Goal: Task Accomplishment & Management: Complete application form

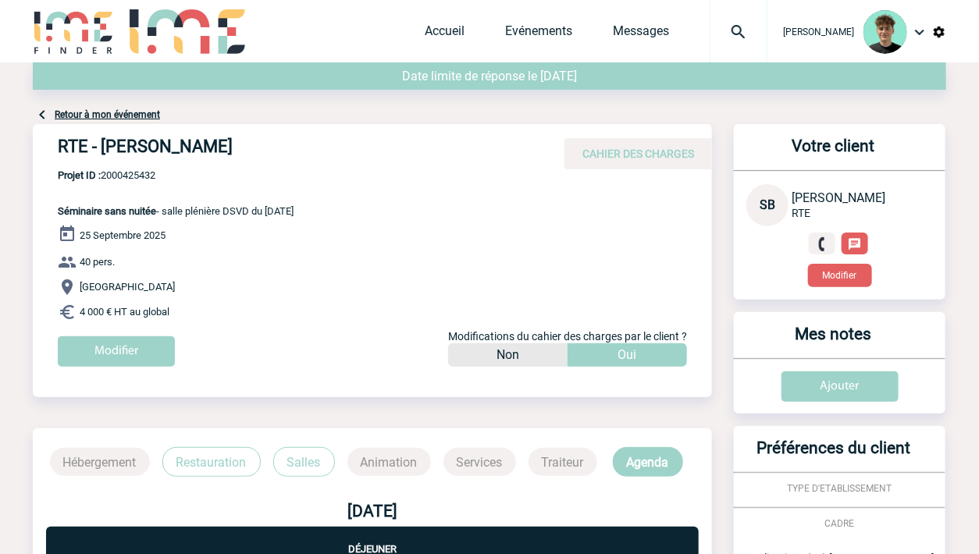
click at [747, 32] on img at bounding box center [739, 32] width 56 height 19
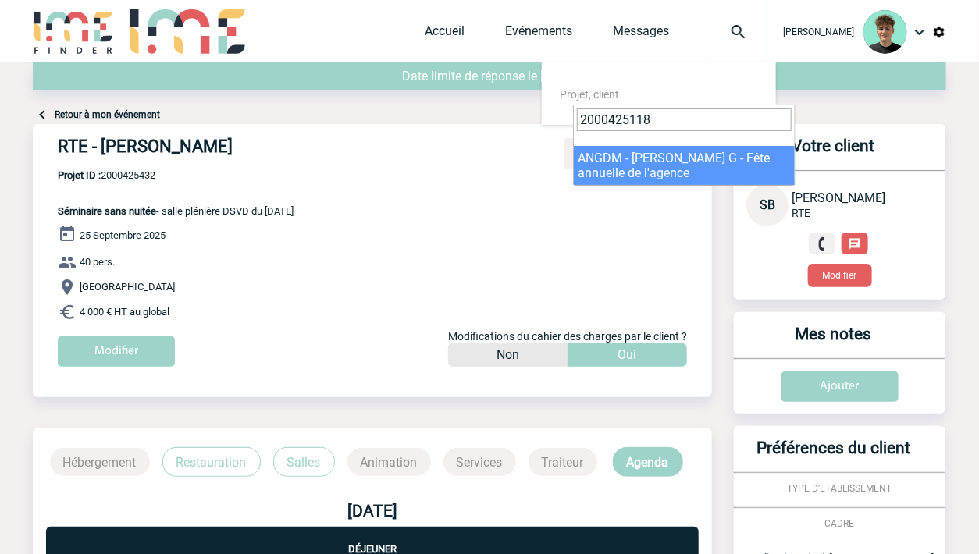
type input "2000425118"
select select "24619"
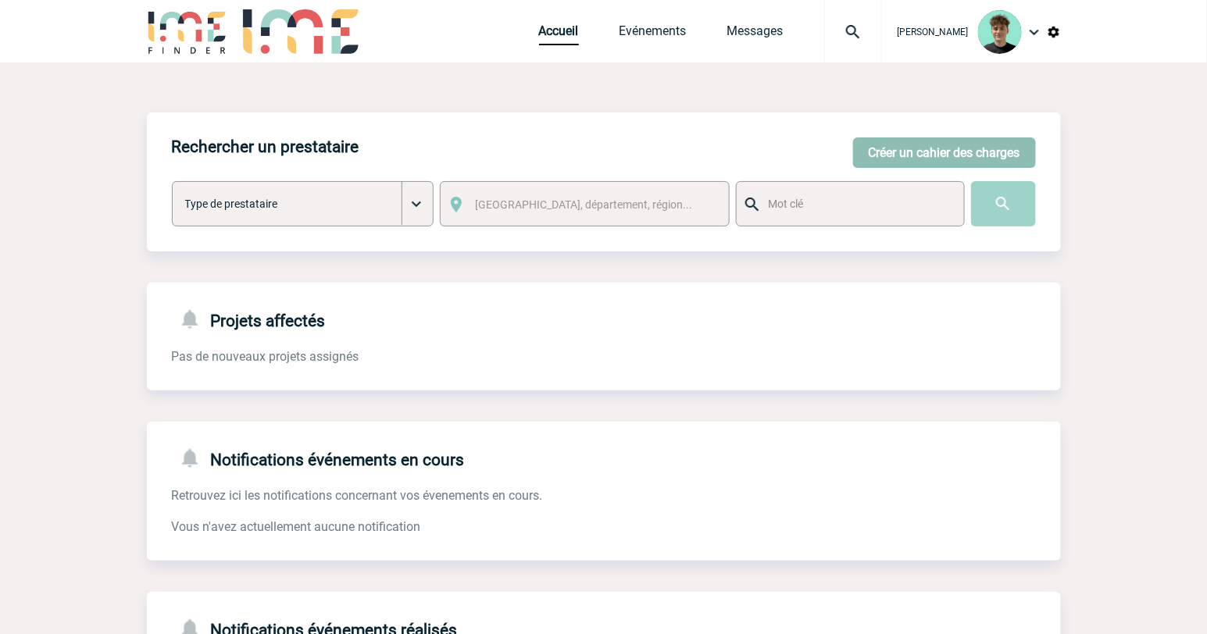
click at [971, 144] on button "Créer un cahier des charges" at bounding box center [944, 152] width 183 height 30
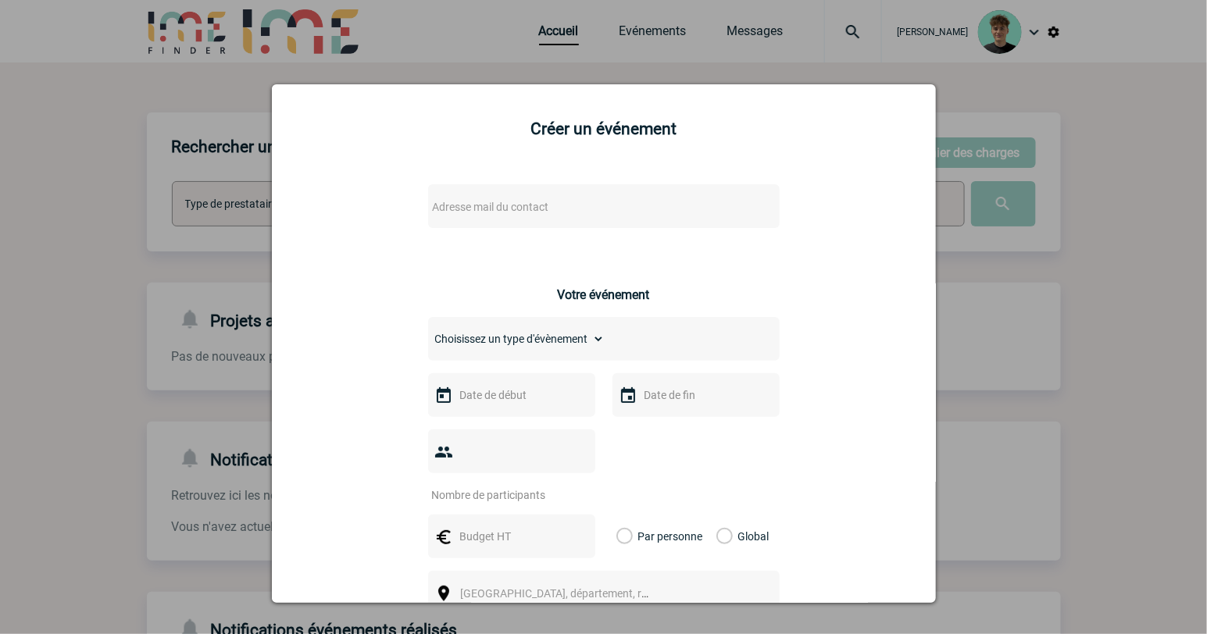
click at [711, 208] on div "Adresse mail du contact" at bounding box center [603, 206] width 351 height 44
click at [508, 203] on span "Adresse mail du contact" at bounding box center [491, 207] width 116 height 12
drag, startPoint x: 487, startPoint y: 234, endPoint x: 362, endPoint y: 238, distance: 124.2
click at [362, 238] on body "Victor KALB Accueil Evénements" at bounding box center [603, 396] width 1207 height 793
click at [656, 238] on input "corentin.leclercq@capgemini.com>" at bounding box center [556, 234] width 266 height 23
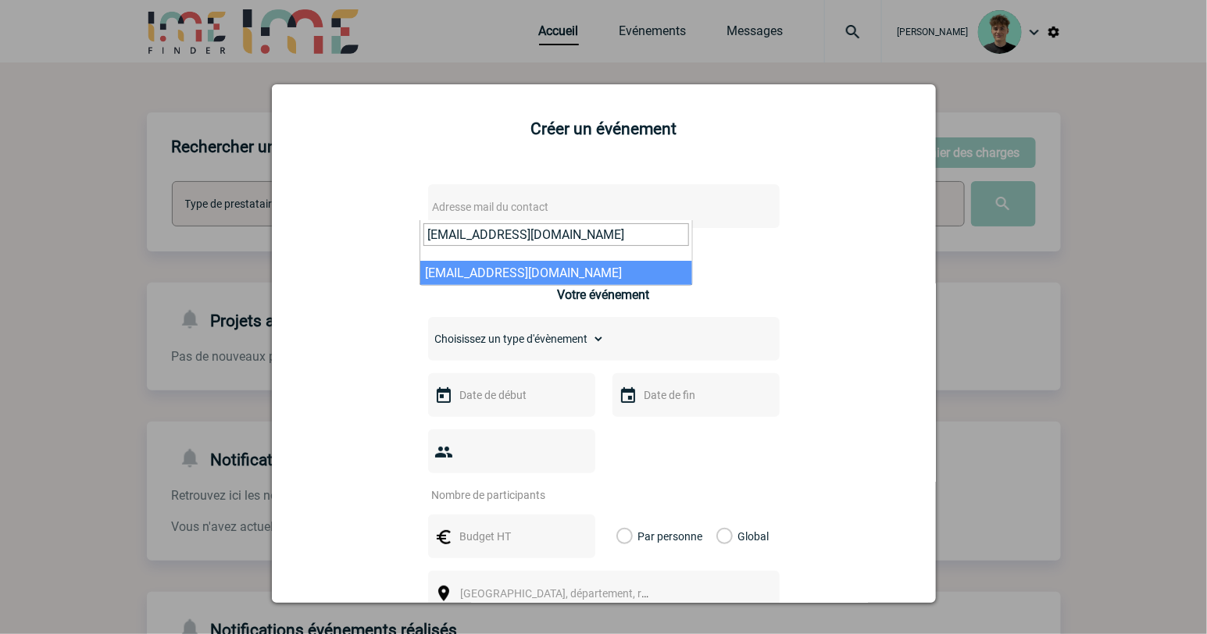
type input "corentin.leclercq@capgemini.com"
select select "132539"
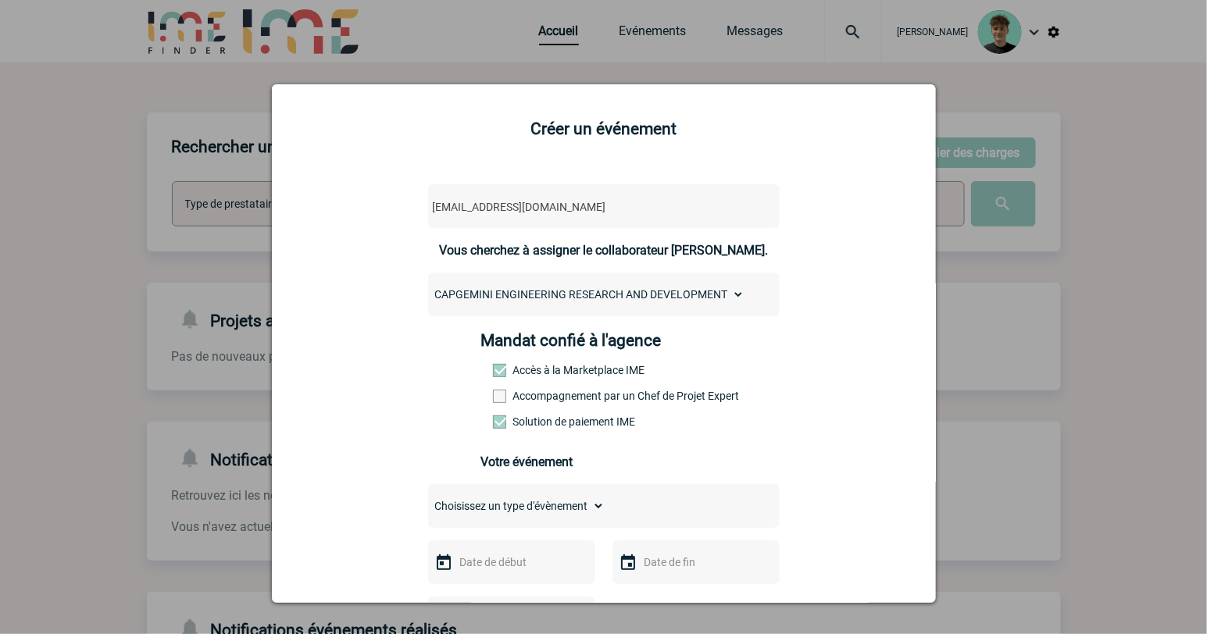
click at [562, 402] on label "Accompagnement par un Chef de Projet Expert" at bounding box center [527, 396] width 69 height 12
click at [0, 0] on input "Accompagnement par un Chef de Projet Expert" at bounding box center [0, 0] width 0 height 0
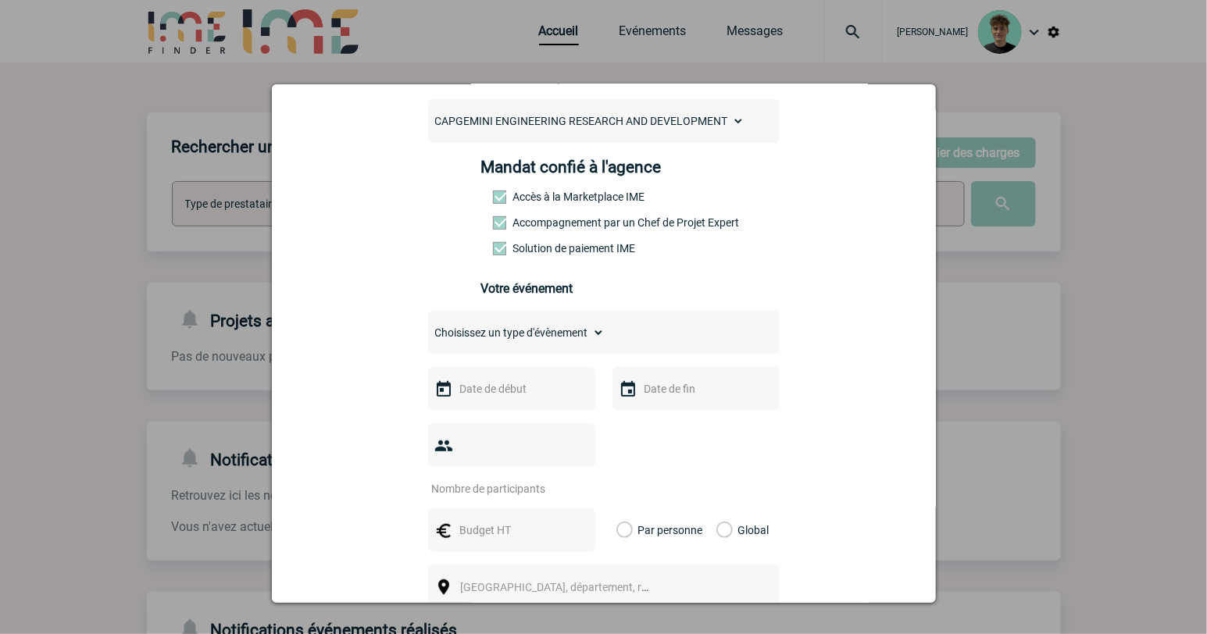
scroll to position [87, 0]
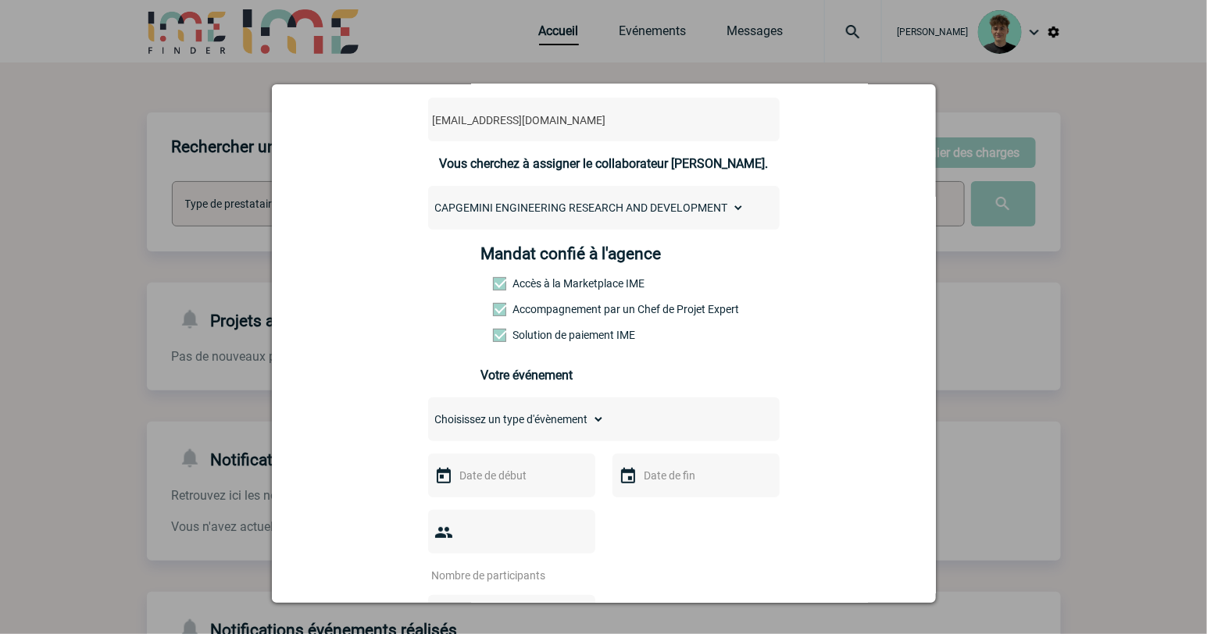
click at [562, 316] on label "Accompagnement par un Chef de Projet Expert" at bounding box center [527, 309] width 69 height 12
click at [0, 0] on input "Accompagnement par un Chef de Projet Expert" at bounding box center [0, 0] width 0 height 0
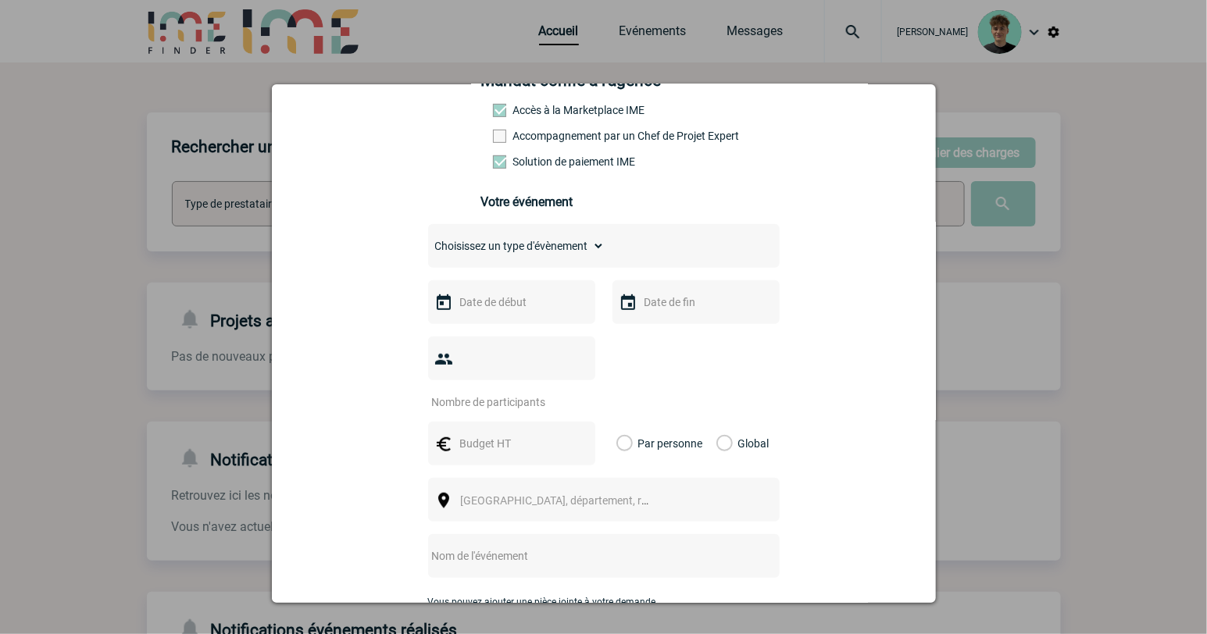
click at [579, 248] on select "Choisissez un type d'évènement Séminaire avec nuitée Séminaire sans nuitée Repa…" at bounding box center [516, 246] width 176 height 22
click at [528, 248] on select "Choisissez un type d'évènement Séminaire avec nuitée Séminaire sans nuitée Repa…" at bounding box center [516, 246] width 176 height 22
select select "3"
click at [428, 246] on select "Choisissez un type d'évènement Séminaire avec nuitée Séminaire sans nuitée Repa…" at bounding box center [516, 246] width 176 height 22
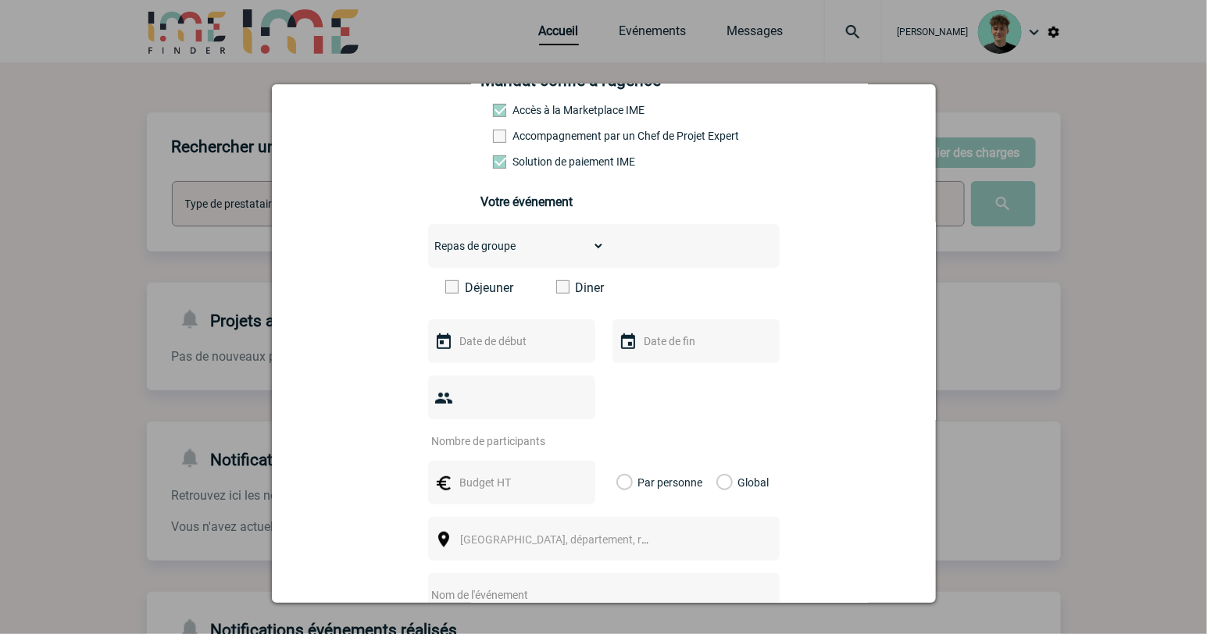
click at [478, 295] on label "Déjeuner" at bounding box center [490, 287] width 90 height 15
click at [0, 0] on input "Déjeuner" at bounding box center [0, 0] width 0 height 0
click at [501, 307] on div "Déjeuner Diner" at bounding box center [603, 293] width 351 height 27
click at [490, 330] on div "Choisissez un type d'évènement Séminaire avec nuitée Séminaire sans nuitée Repa…" at bounding box center [603, 470] width 351 height 493
click at [497, 431] on input "number" at bounding box center [501, 441] width 147 height 20
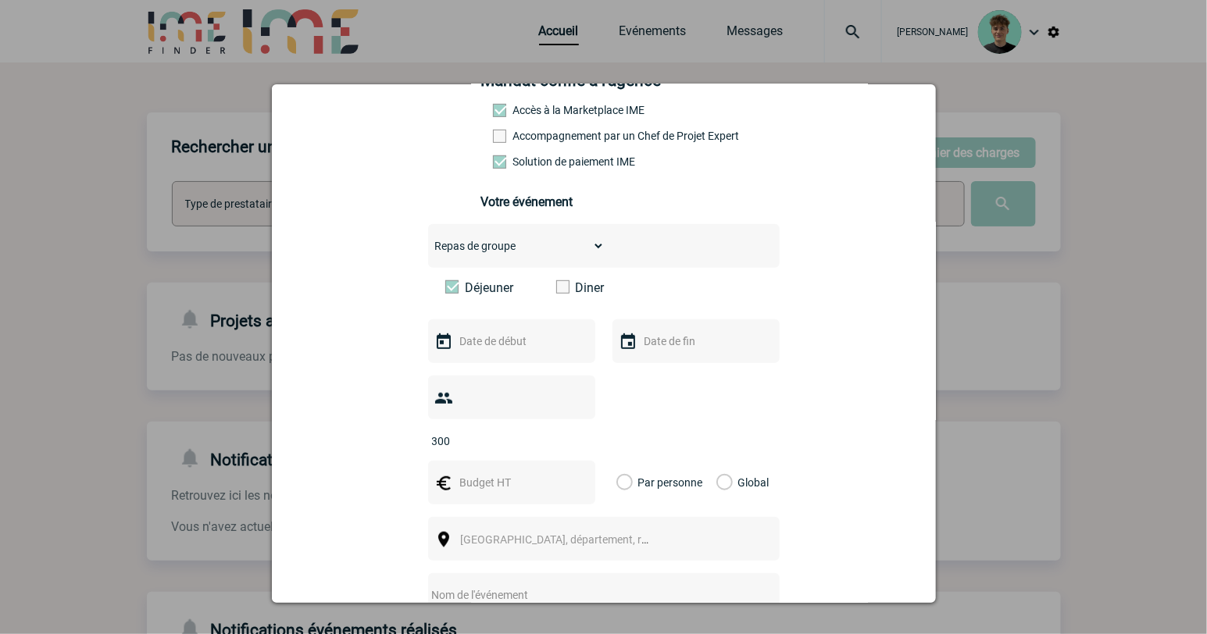
type input "300"
click at [522, 351] on input "text" at bounding box center [510, 341] width 108 height 20
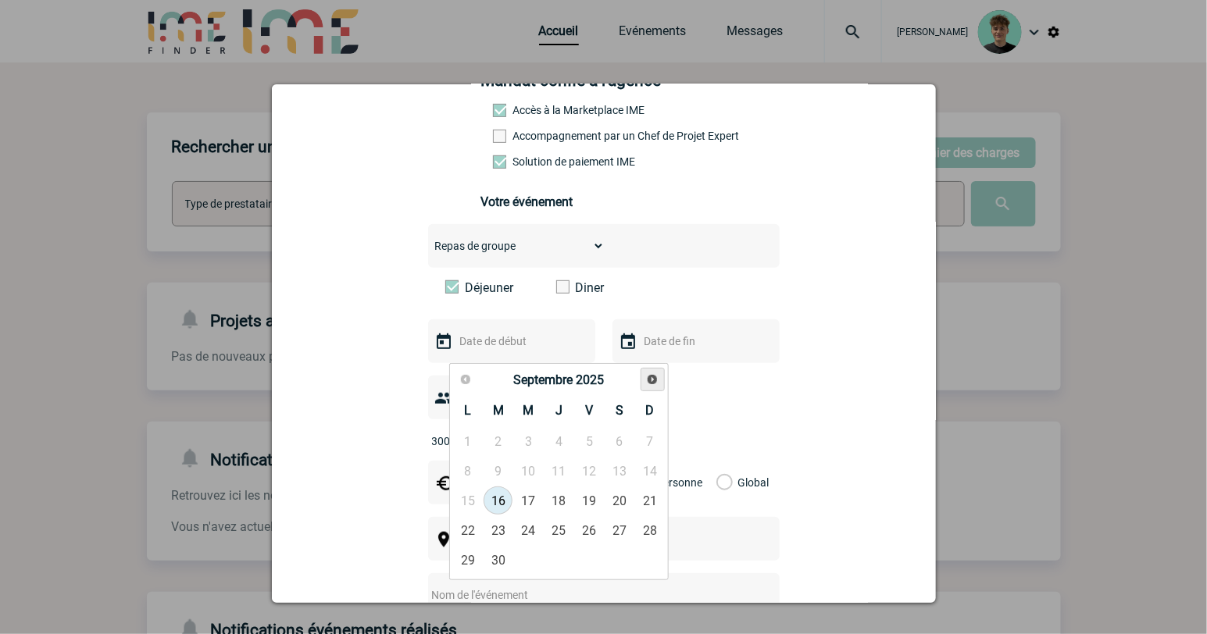
click at [657, 376] on span "Suivant" at bounding box center [652, 379] width 12 height 12
click at [537, 469] on link "8" at bounding box center [528, 471] width 29 height 28
type input "08-10-2025"
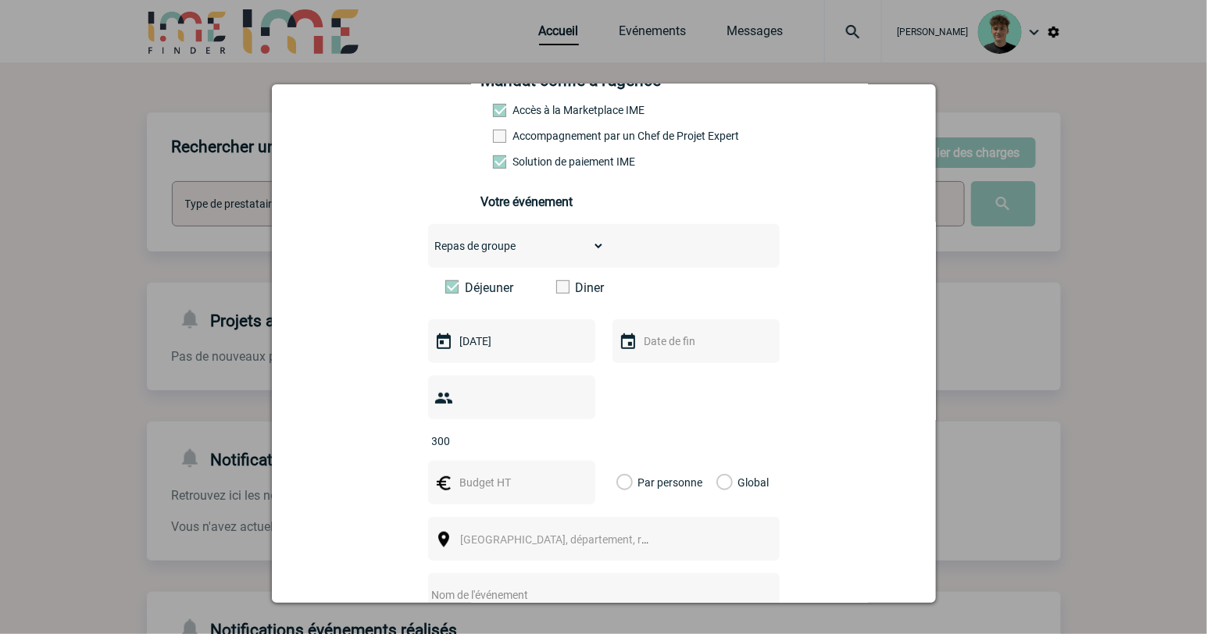
click at [658, 351] on input "text" at bounding box center [694, 341] width 108 height 20
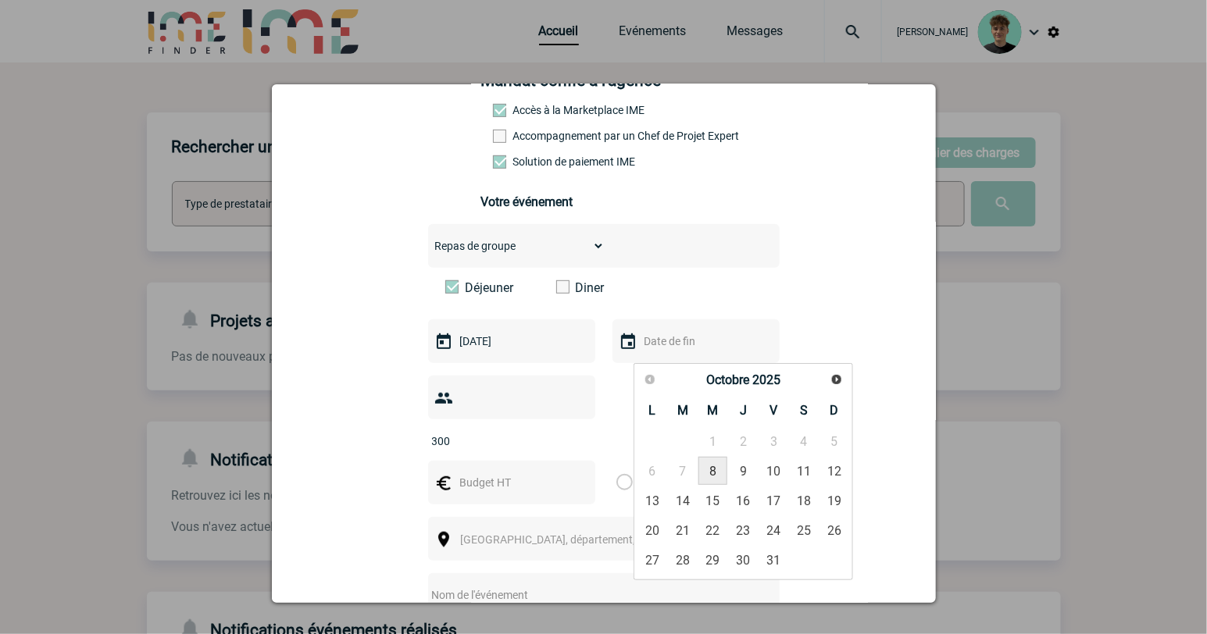
click at [722, 476] on link "8" at bounding box center [712, 471] width 29 height 28
type input "08-10-2025"
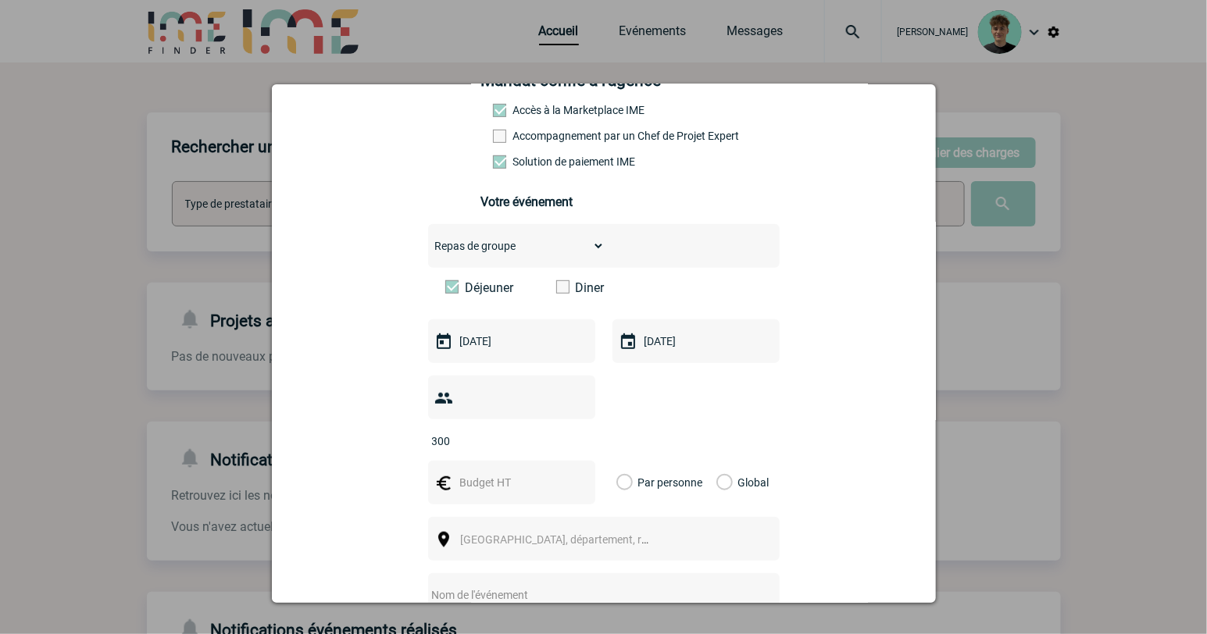
click at [490, 472] on input "text" at bounding box center [510, 482] width 108 height 20
type input "4500"
click at [722, 470] on div "Global" at bounding box center [740, 483] width 52 height 44
click at [719, 466] on label "Global" at bounding box center [721, 483] width 10 height 44
click at [0, 0] on input "Global" at bounding box center [0, 0] width 0 height 0
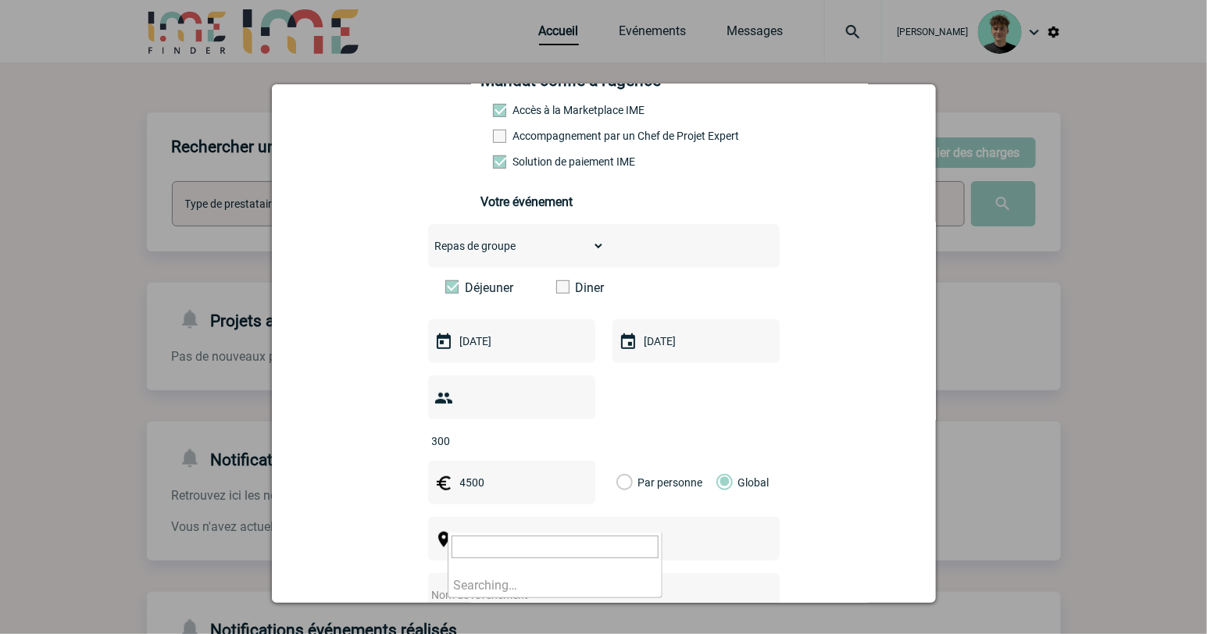
click at [661, 529] on span "Ville, département, région..." at bounding box center [562, 540] width 215 height 22
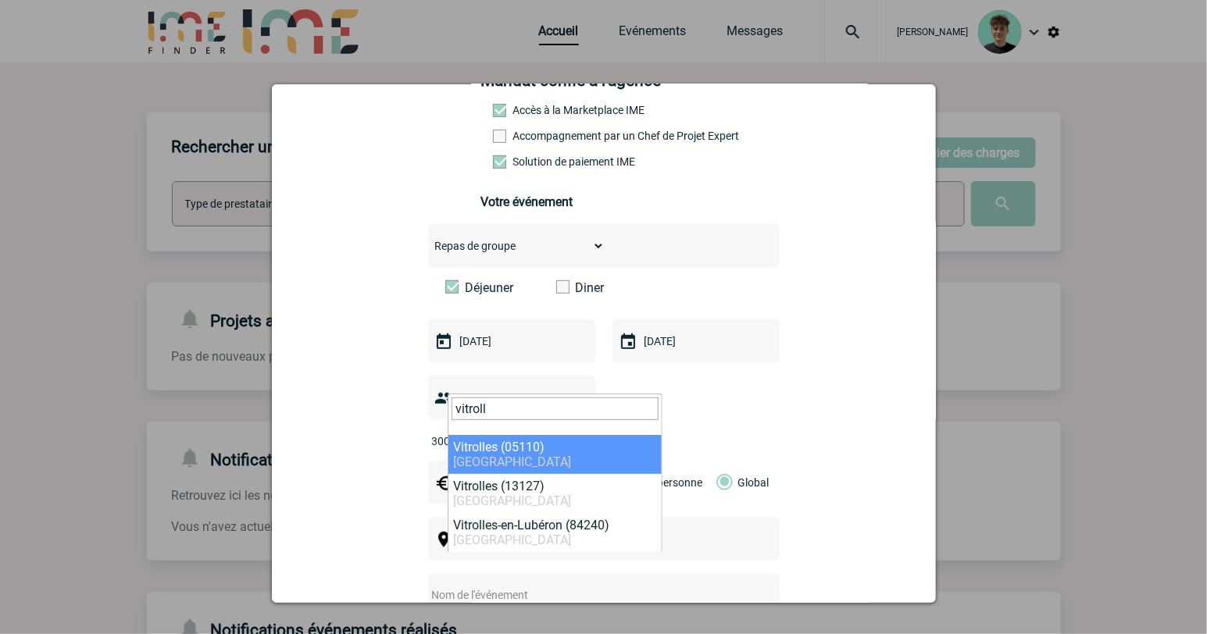
type input "vitrolle"
select select "7020"
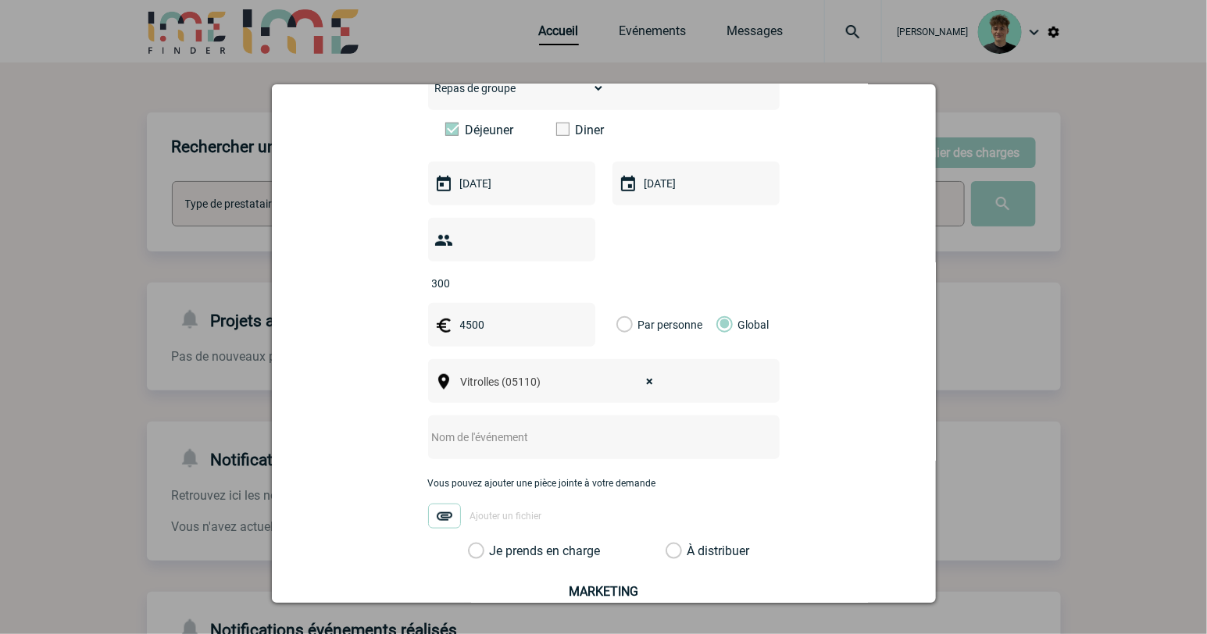
scroll to position [433, 0]
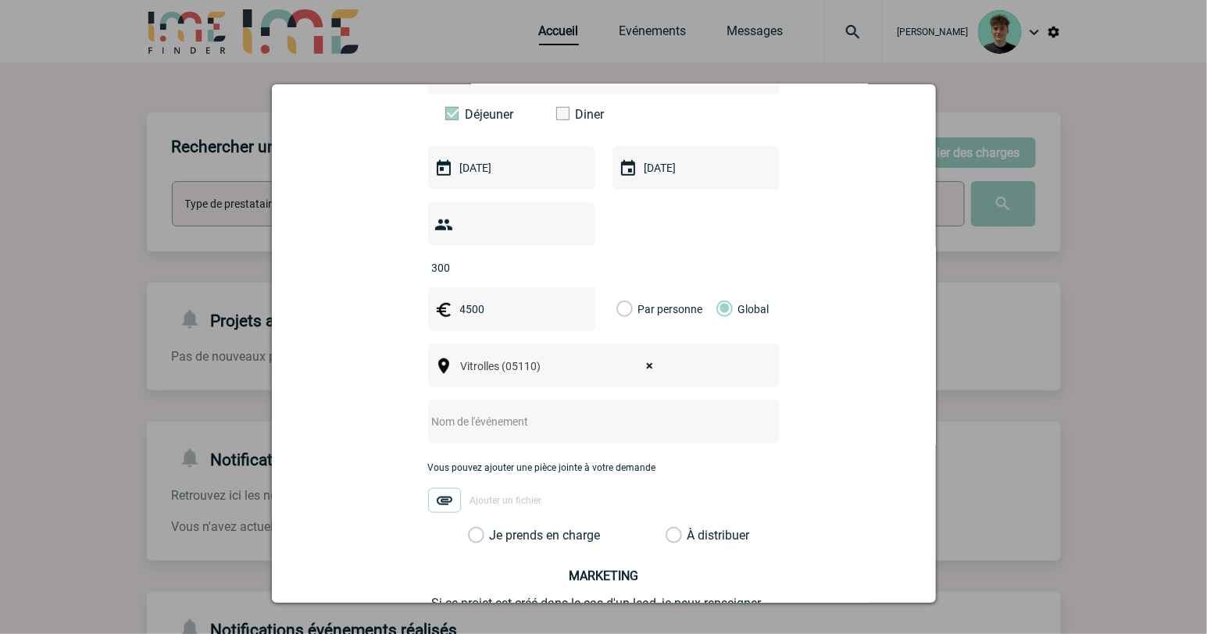
click at [569, 412] on input "text" at bounding box center [583, 422] width 310 height 20
click at [514, 412] on input "text" at bounding box center [583, 422] width 310 height 20
paste input "PRESTATION EVENEMENTIEL afterwork"
type input "CENTRALISATION - PRESTATION EVENEMENTIEL afterwork"
click at [494, 528] on label "Je prends en charge" at bounding box center [481, 536] width 27 height 16
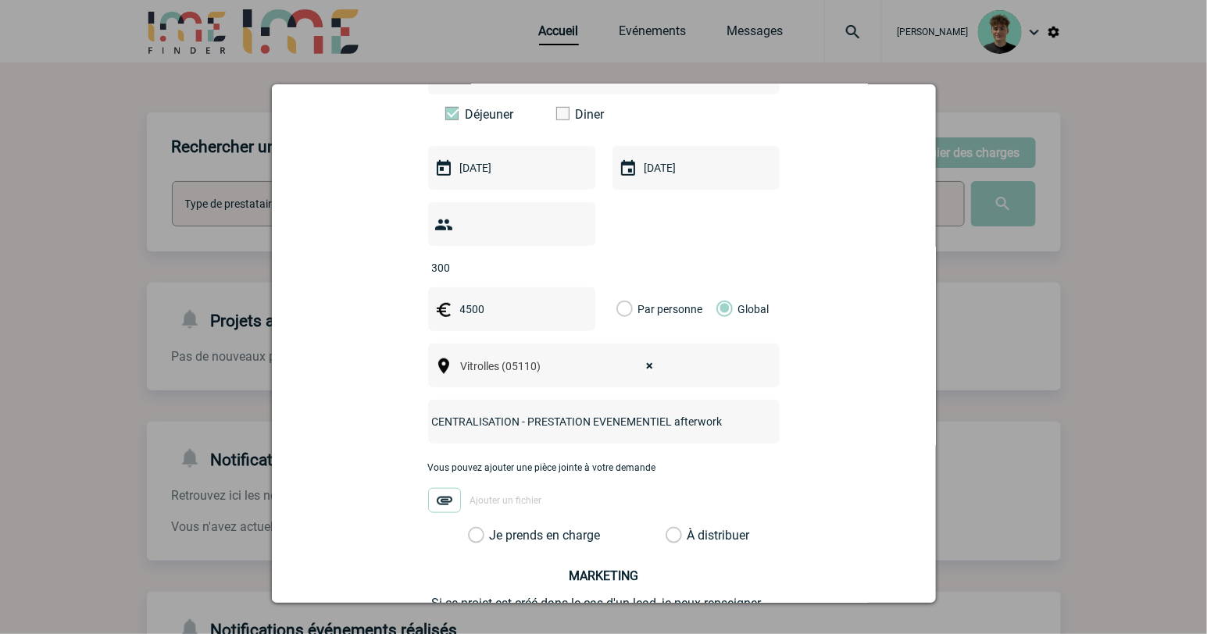
click at [0, 0] on input "Je prends en charge" at bounding box center [0, 0] width 0 height 0
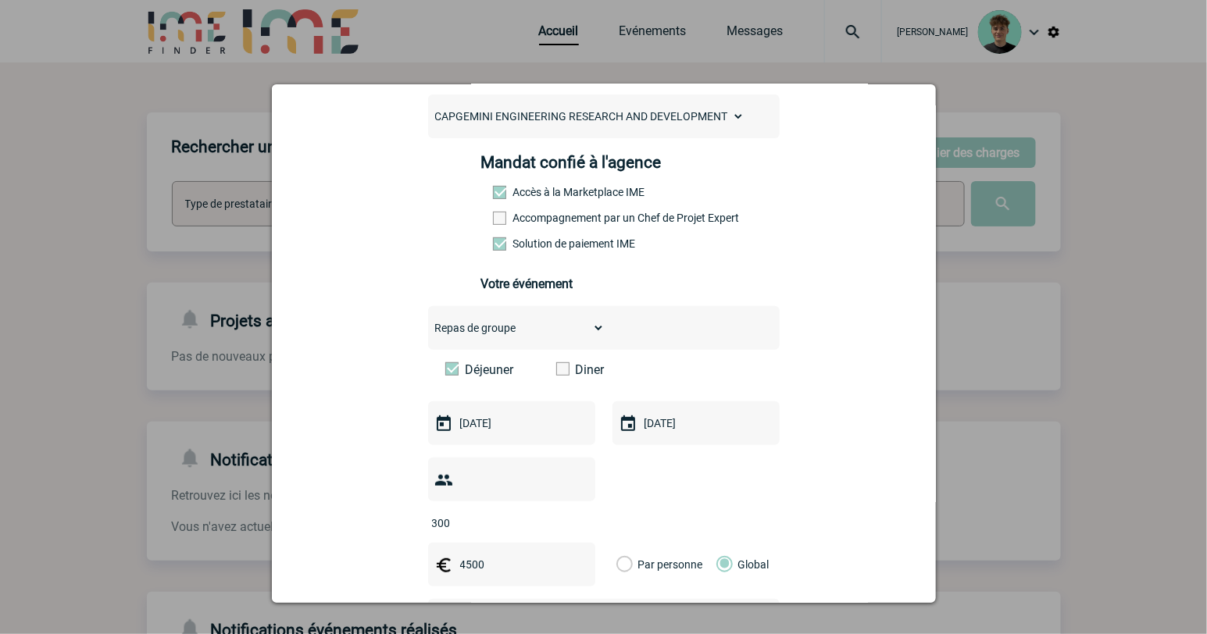
scroll to position [590, 0]
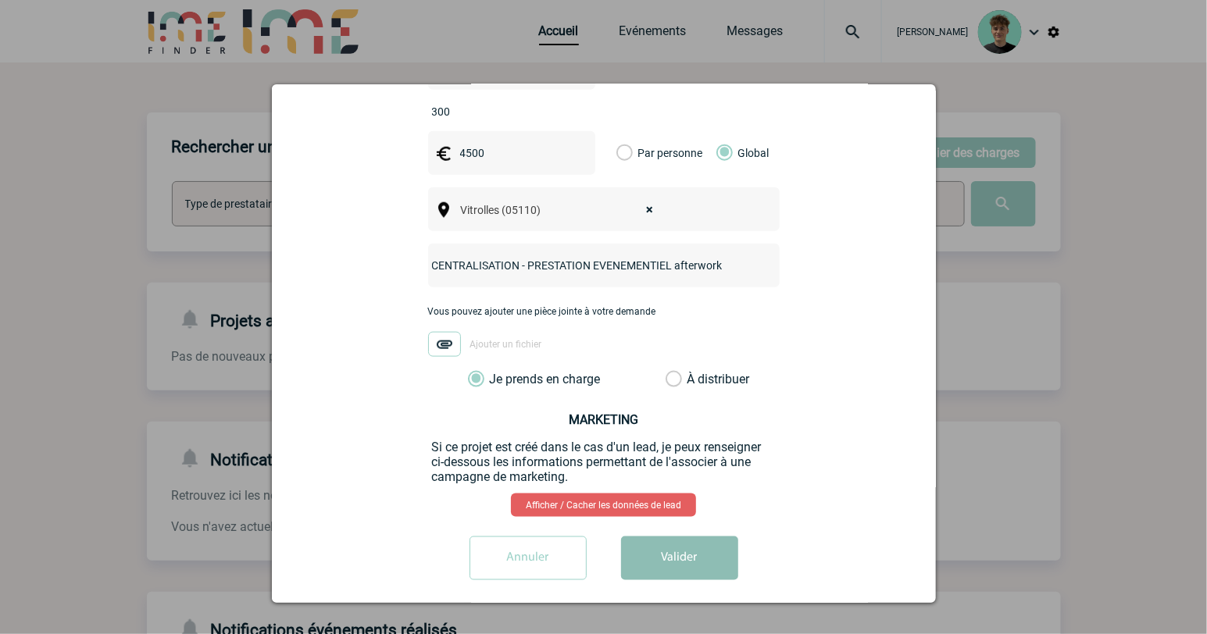
click at [648, 542] on button "Valider" at bounding box center [679, 559] width 117 height 44
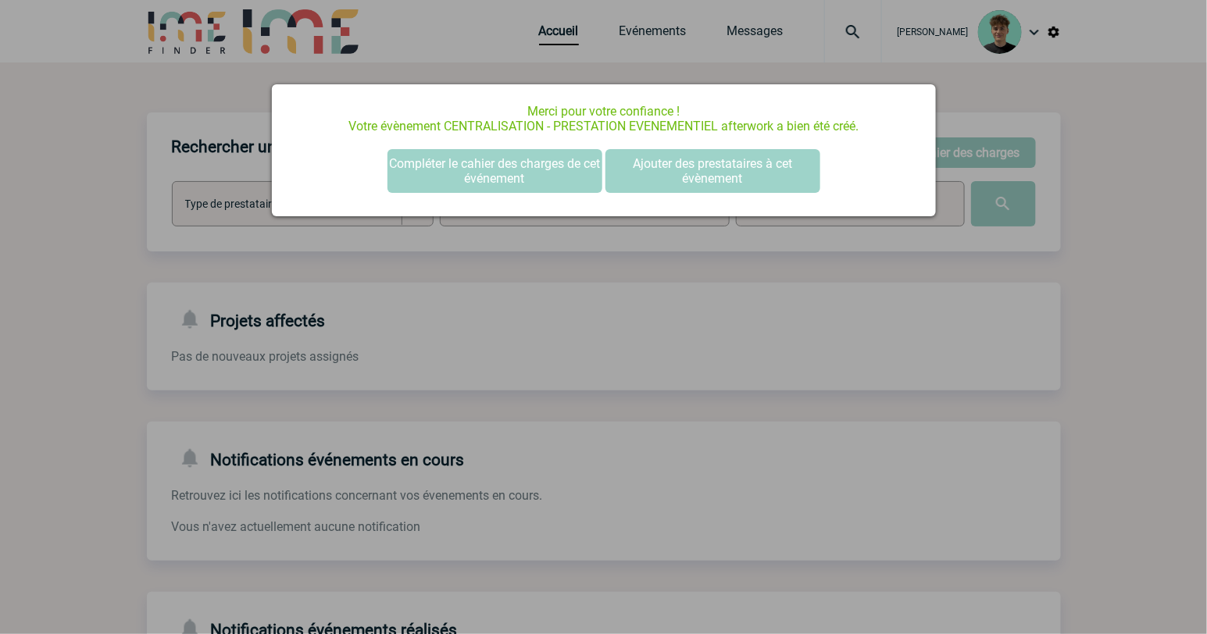
click at [1004, 299] on div at bounding box center [603, 317] width 1207 height 634
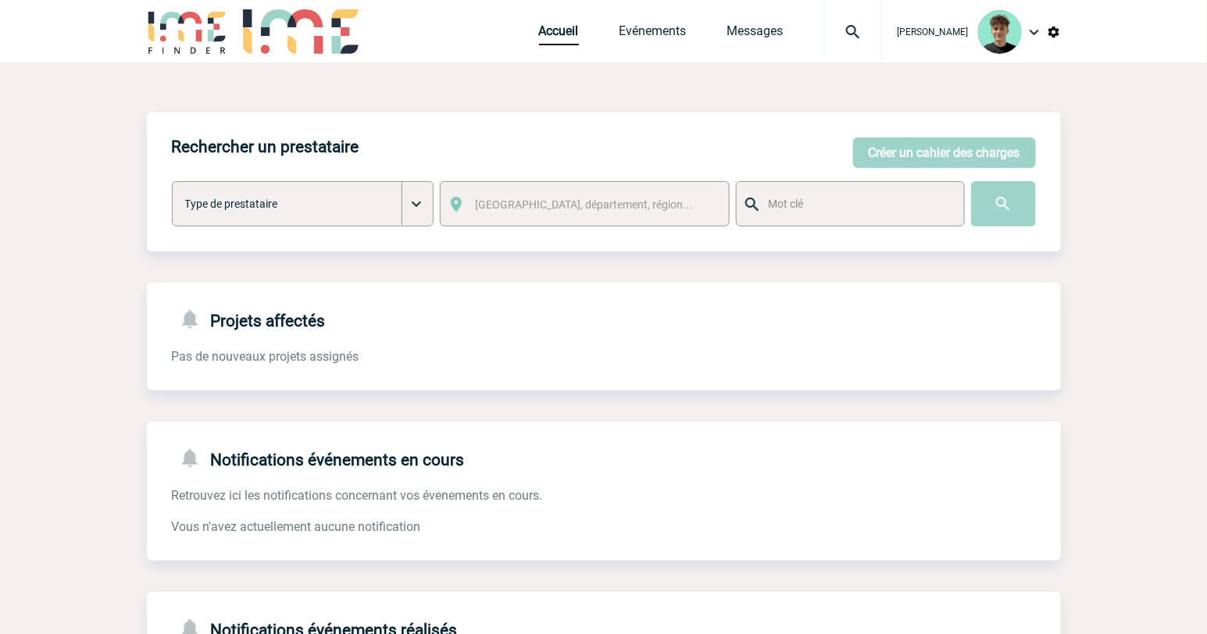
click at [775, 21] on div "Accueil Evénements Messages Projet, client Projet, client" at bounding box center [710, 31] width 343 height 62
click at [669, 32] on link "Evénements" at bounding box center [652, 34] width 67 height 22
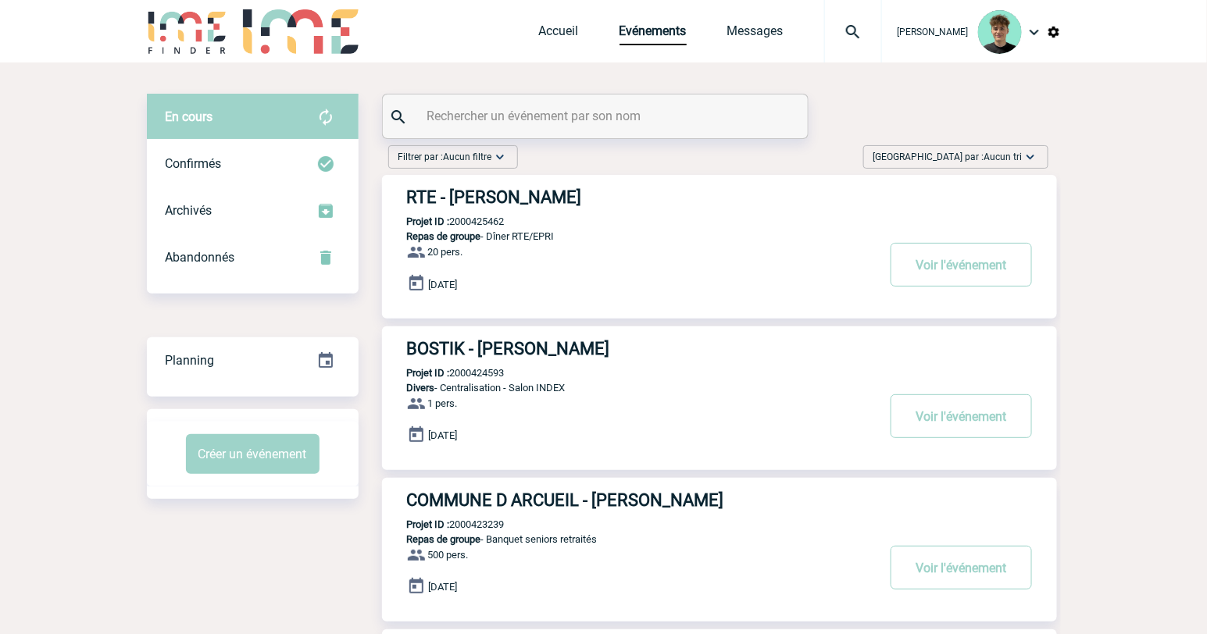
click at [994, 158] on span "Aucun tri" at bounding box center [1003, 157] width 38 height 11
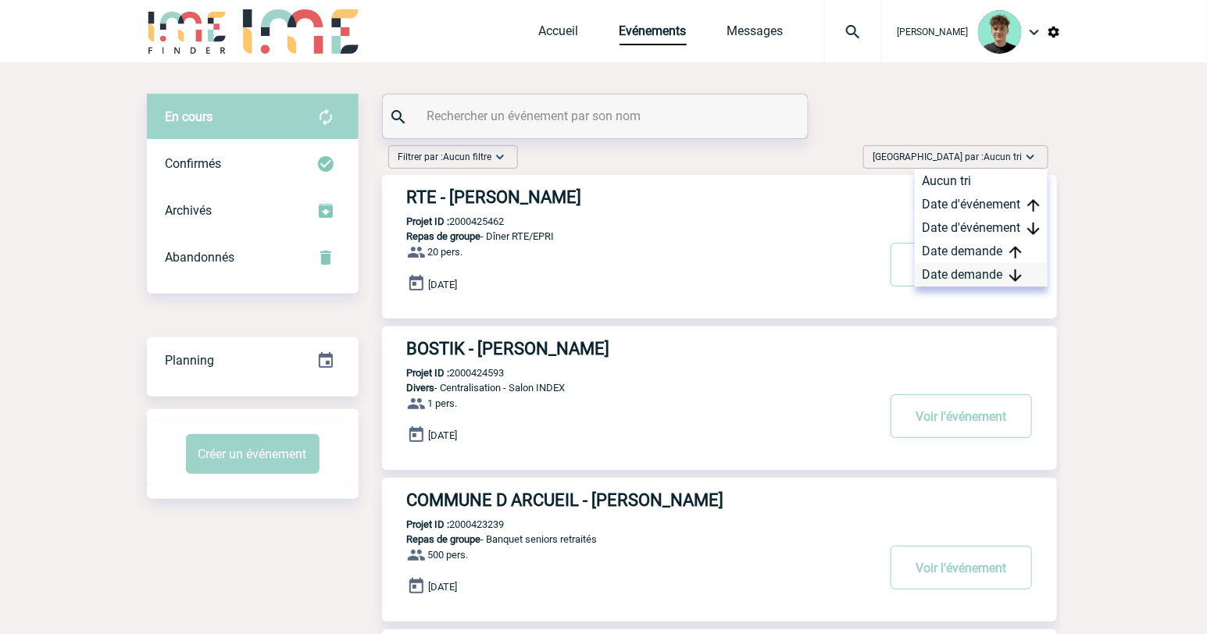
click at [988, 269] on div "Date demande" at bounding box center [981, 274] width 133 height 23
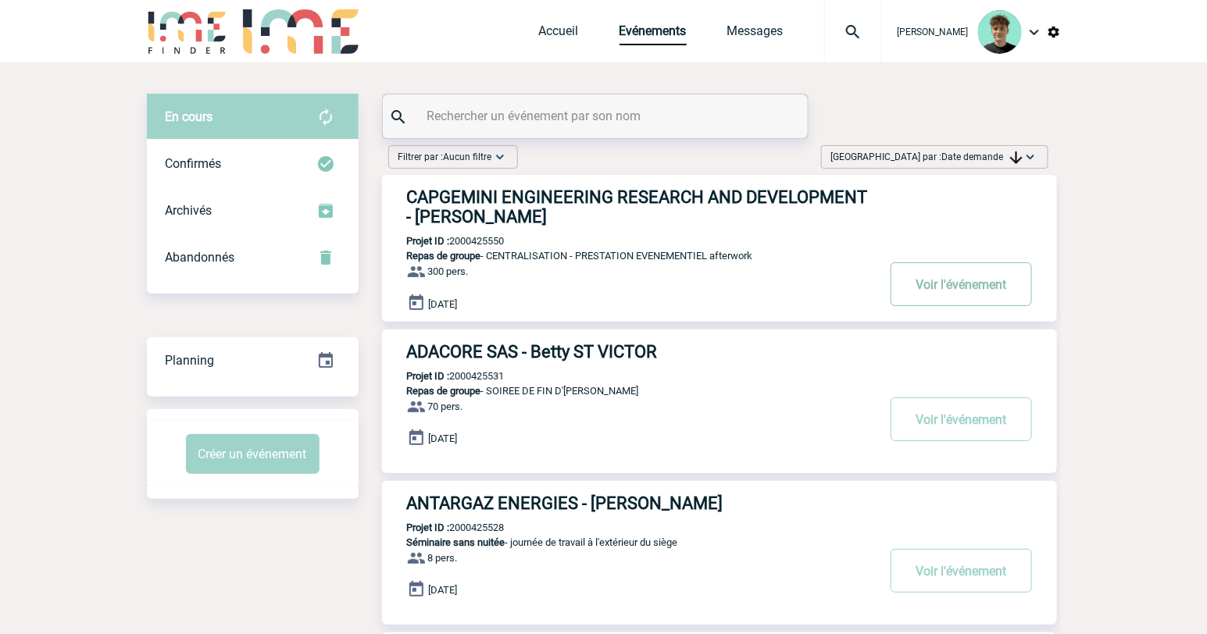
click at [943, 285] on button "Voir l'événement" at bounding box center [960, 284] width 141 height 44
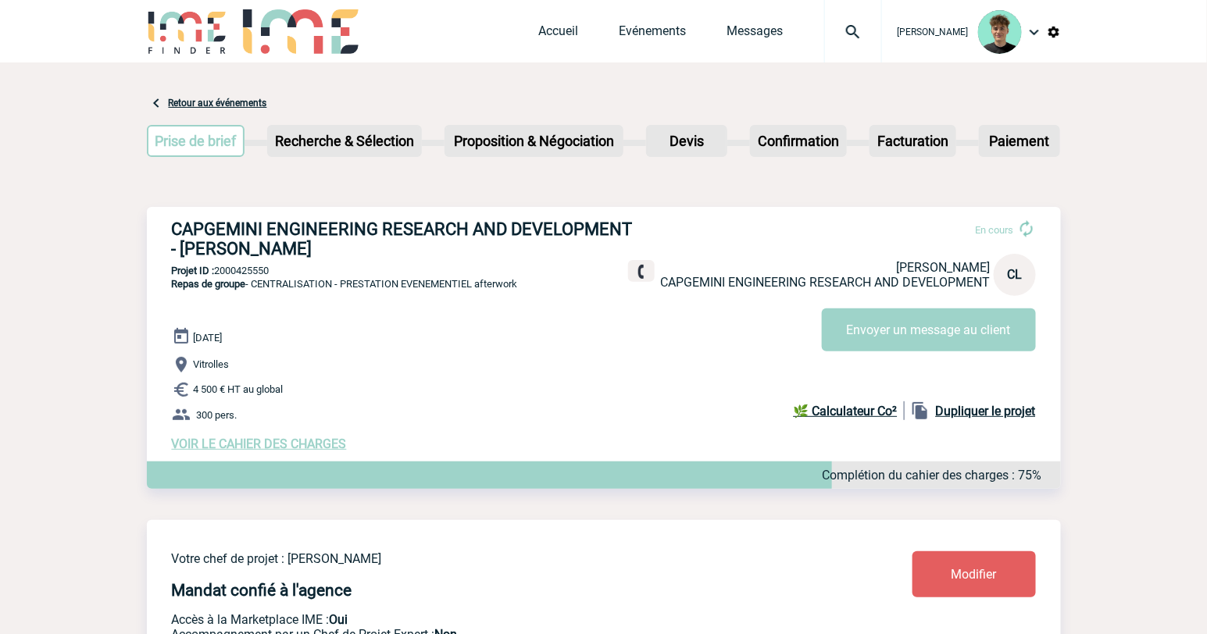
drag, startPoint x: 160, startPoint y: 220, endPoint x: 340, endPoint y: 251, distance: 182.2
click at [340, 251] on div "CAPGEMINI ENGINEERING RESEARCH AND DEVELOPMENT - [PERSON_NAME] En cours [PERSON…" at bounding box center [604, 335] width 914 height 257
copy h3 "CAPGEMINI ENGINEERING RESEARCH AND DEVELOPMENT - [PERSON_NAME]"
drag, startPoint x: 453, startPoint y: 267, endPoint x: 183, endPoint y: 287, distance: 271.0
click at [451, 267] on p "Projet ID : 2000425550" at bounding box center [604, 271] width 914 height 12
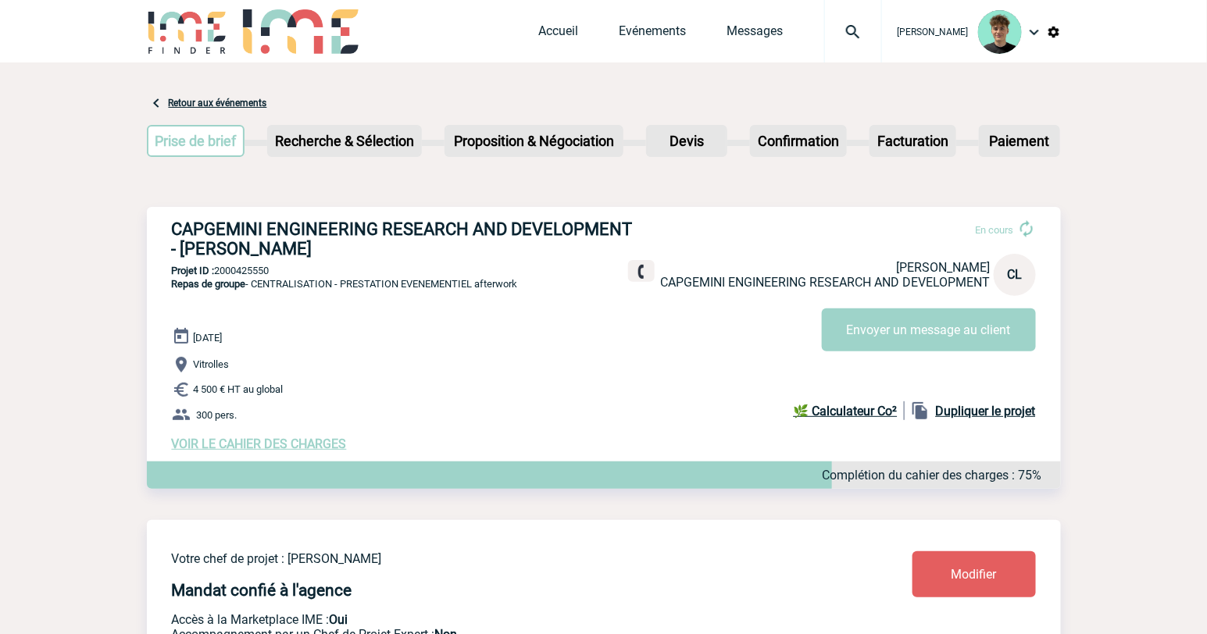
click at [251, 270] on p "Projet ID : 2000425550" at bounding box center [604, 271] width 914 height 12
copy p "2000425550"
drag, startPoint x: 453, startPoint y: 345, endPoint x: 301, endPoint y: 109, distance: 280.3
click at [451, 345] on div "[DATE] Vitrolles 4 500 € HT au global 300 pers. VOIR LE CAHIER DES CHARGES Comp…" at bounding box center [616, 389] width 889 height 124
